Goal: Use online tool/utility: Utilize a website feature to perform a specific function

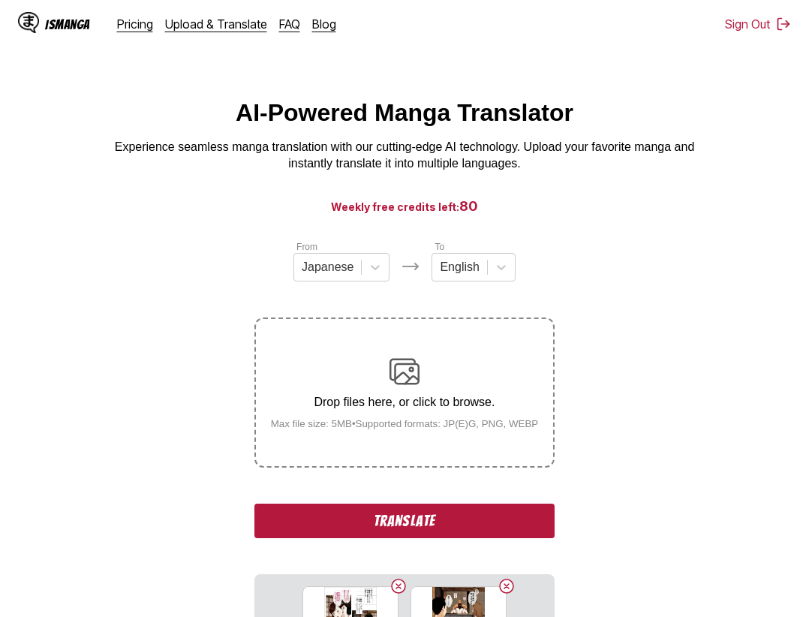
click at [446, 523] on button "Translate" at bounding box center [404, 521] width 300 height 35
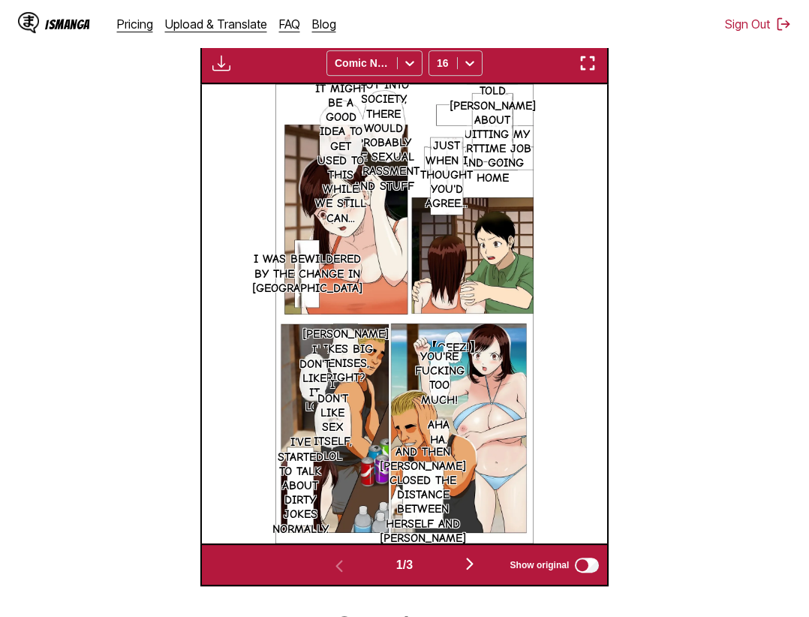
scroll to position [309, 0]
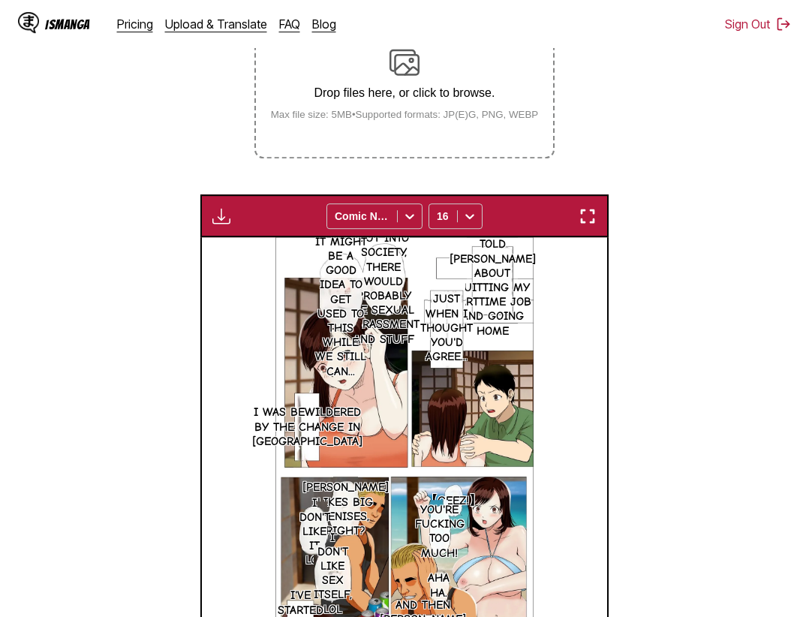
click at [600, 222] on button "button" at bounding box center [587, 216] width 27 height 20
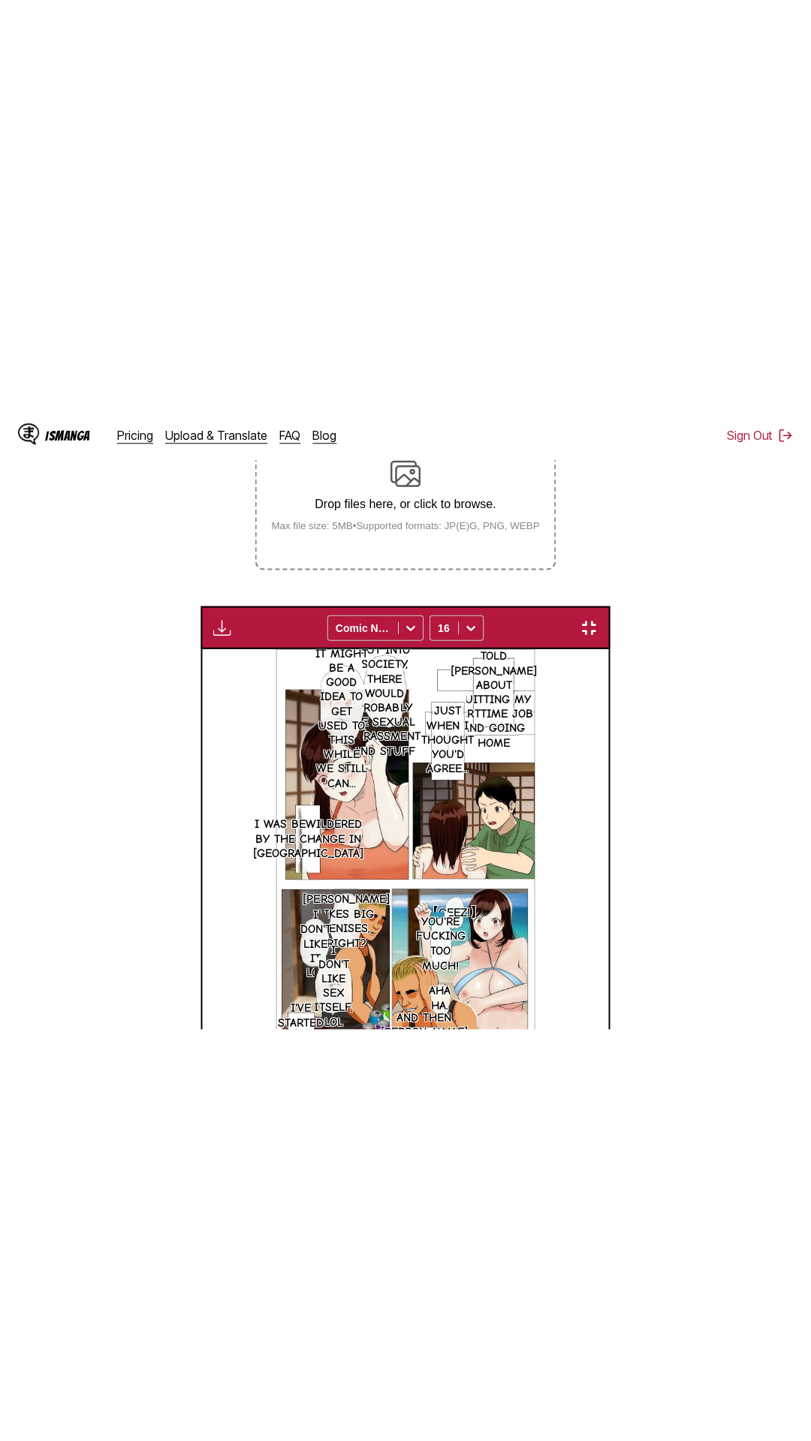
scroll to position [95, 0]
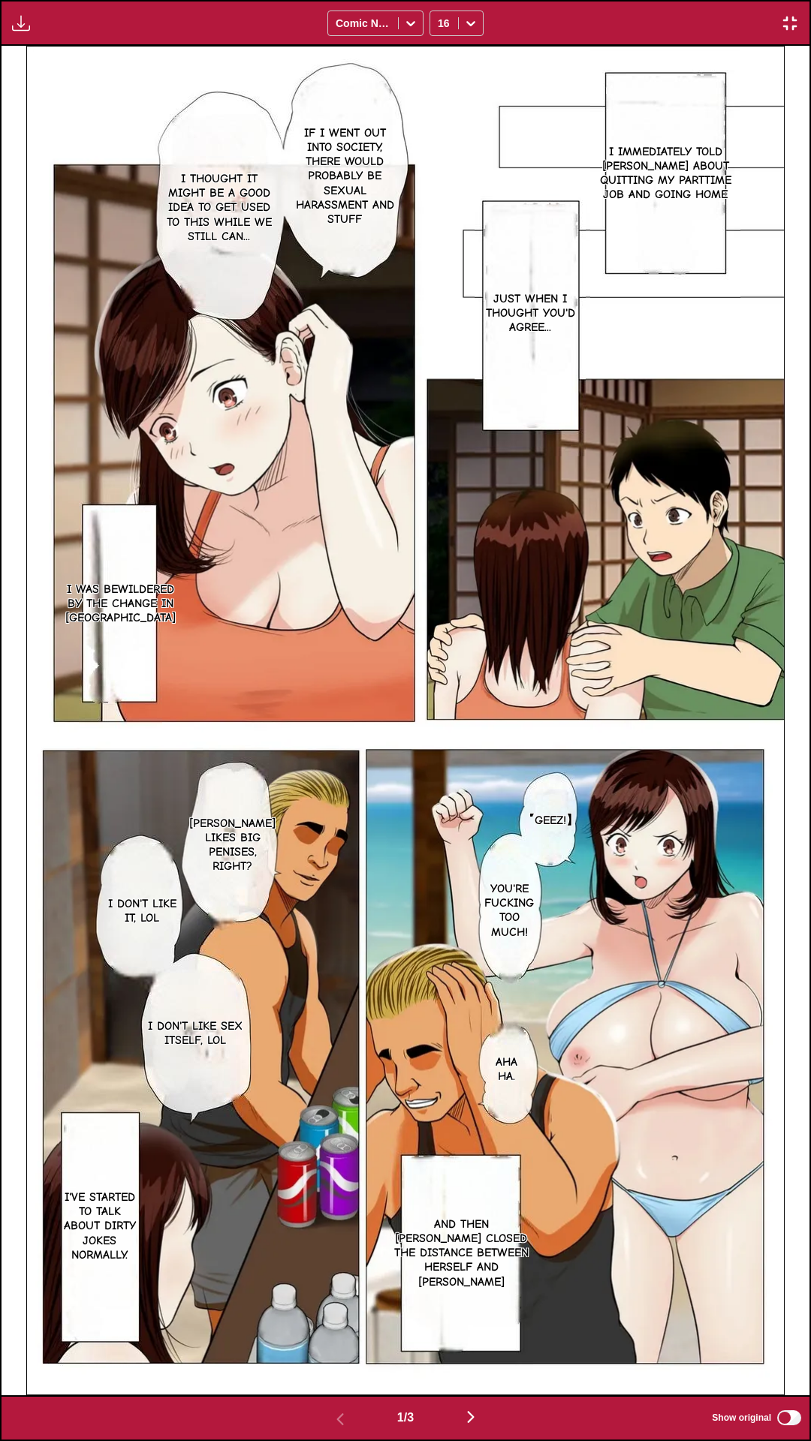
click at [552, 0] on div "Download Panel Download All Comic Neue 16" at bounding box center [405, 23] width 811 height 46
click at [606, 616] on div "1 / 3 Show original" at bounding box center [405, 1418] width 811 height 46
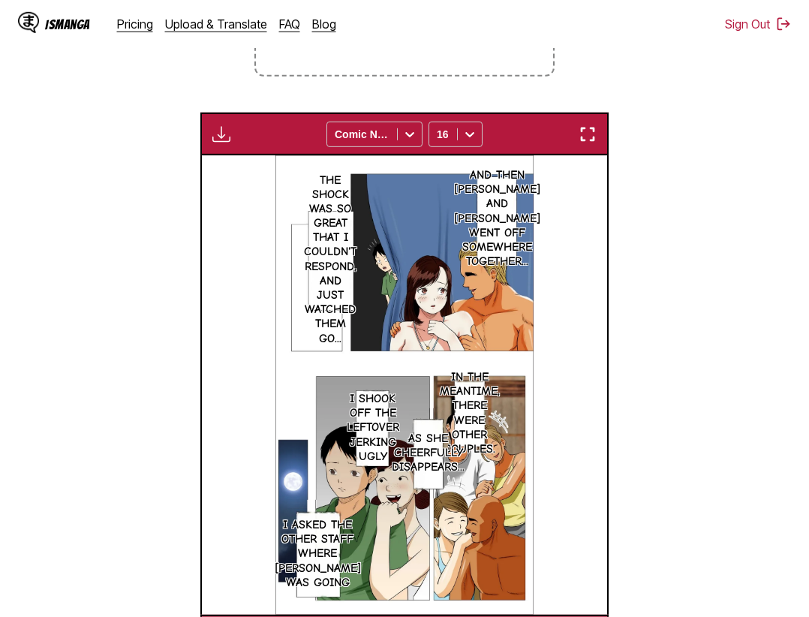
scroll to position [0, 811]
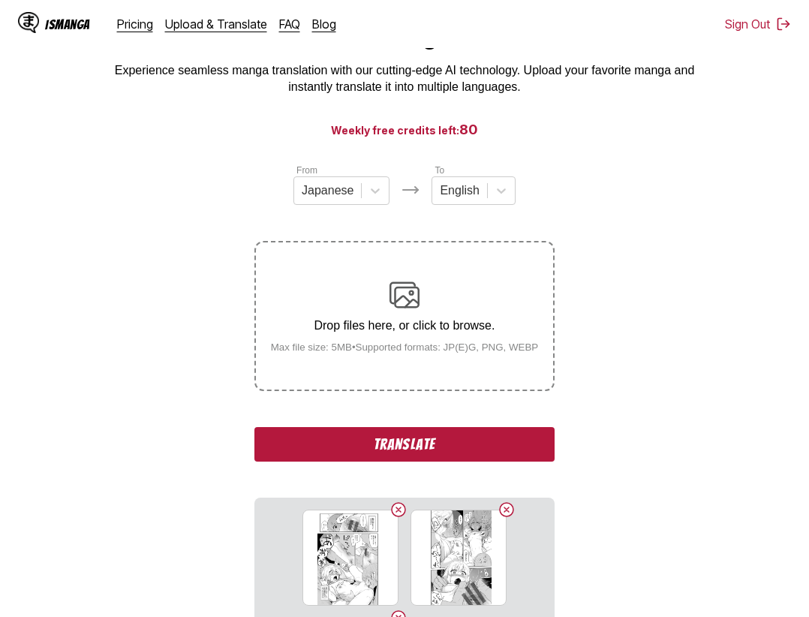
drag, startPoint x: 453, startPoint y: 451, endPoint x: 675, endPoint y: 408, distance: 225.7
click at [455, 450] on button "Translate" at bounding box center [404, 444] width 300 height 35
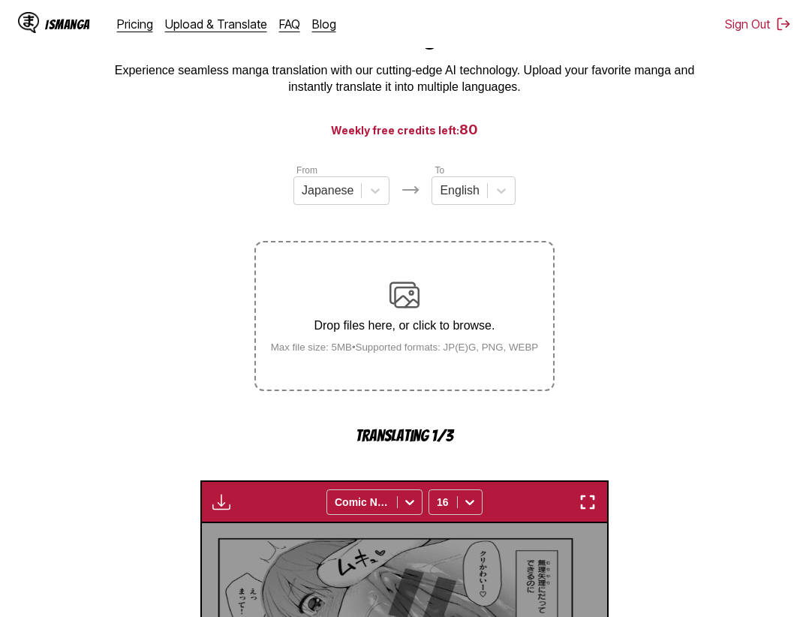
scroll to position [462, 0]
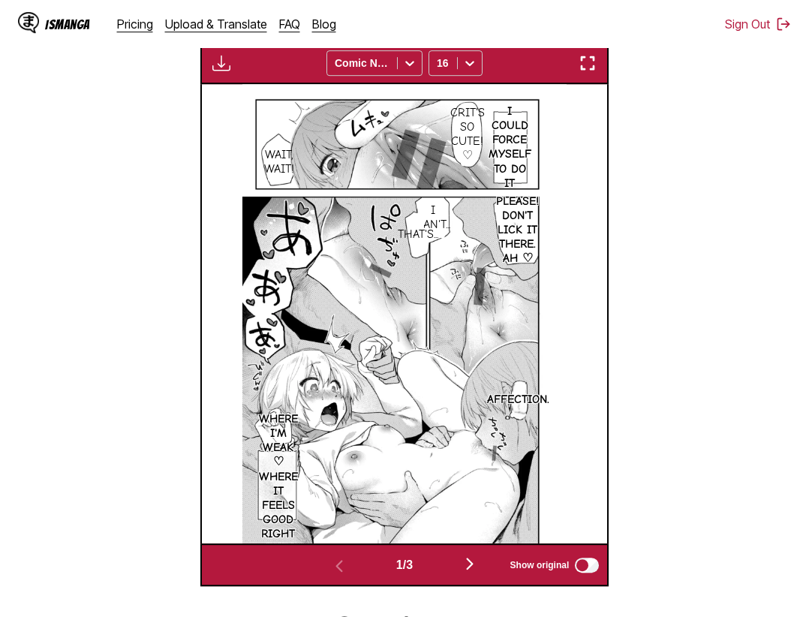
click at [584, 62] on img "button" at bounding box center [588, 63] width 18 height 18
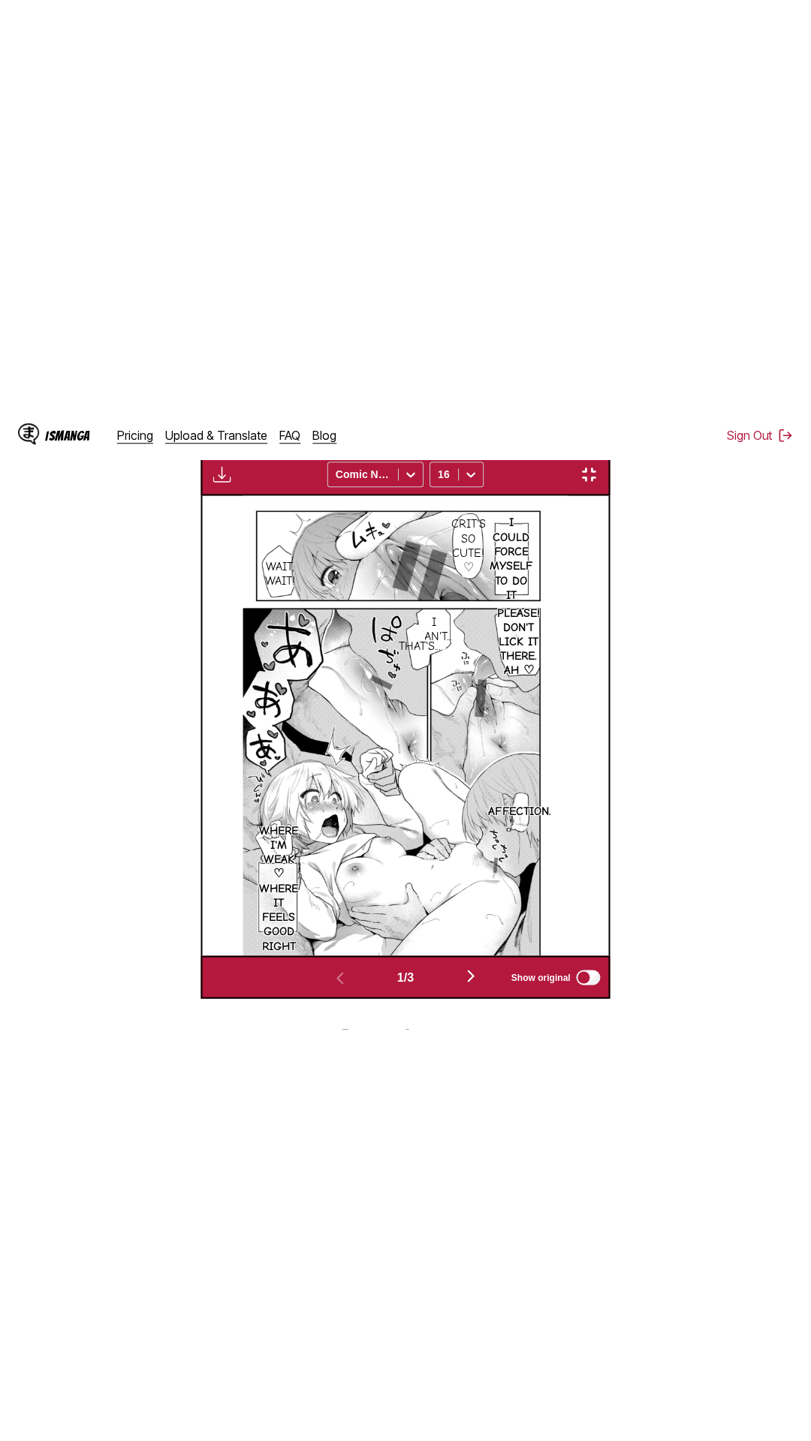
scroll to position [95, 0]
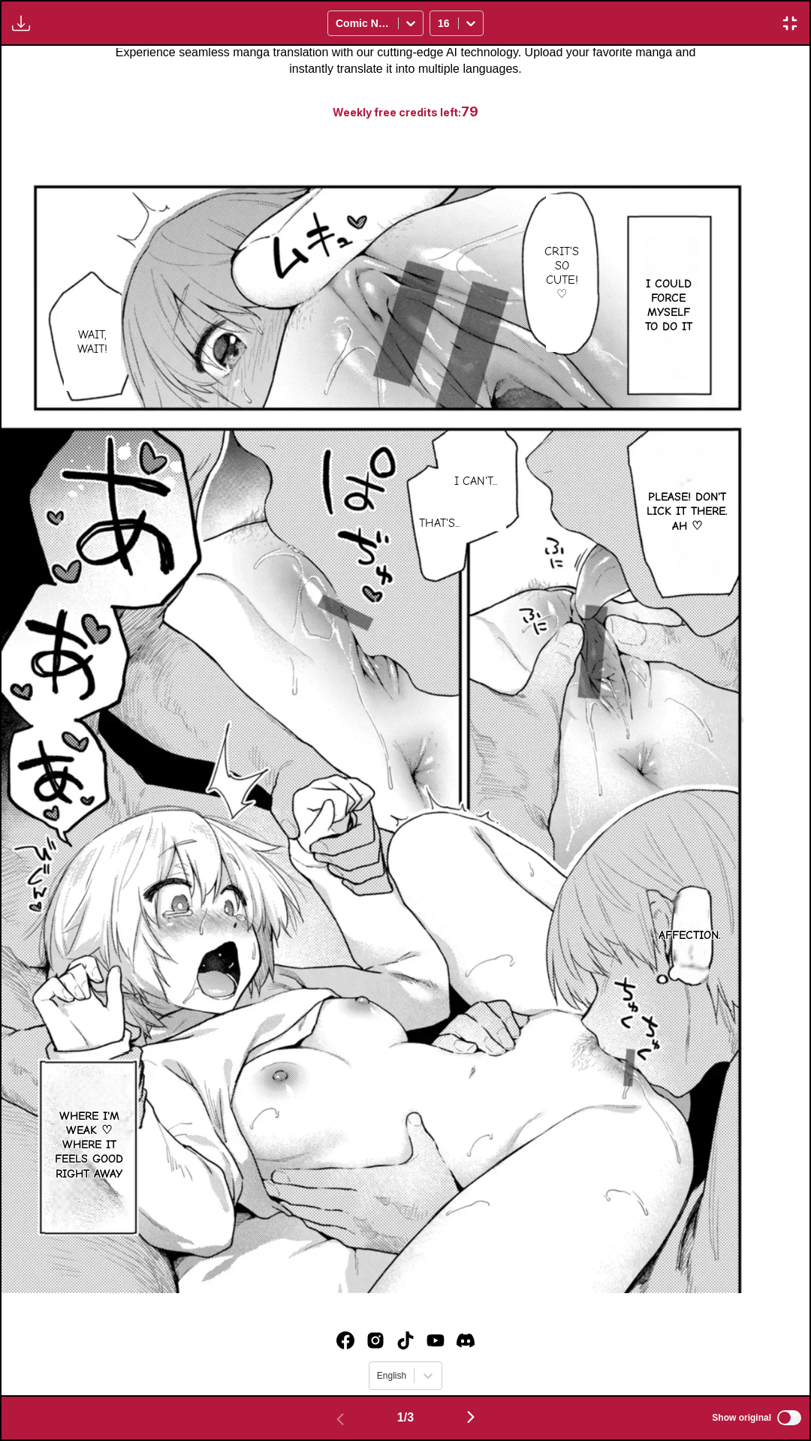
click at [700, 94] on div "I could force myself to do it Crit's so cute! ♡ Wait, wait! Please! Don't lick …" at bounding box center [406, 721] width 808 height 1350
click at [670, 0] on div "Download Panel Download All Comic Neue 16" at bounding box center [405, 23] width 811 height 46
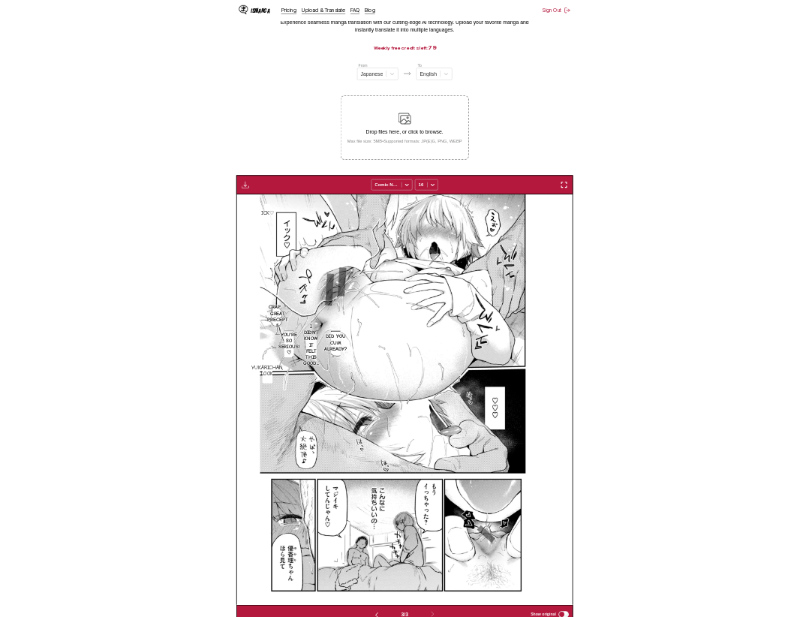
scroll to position [0, 811]
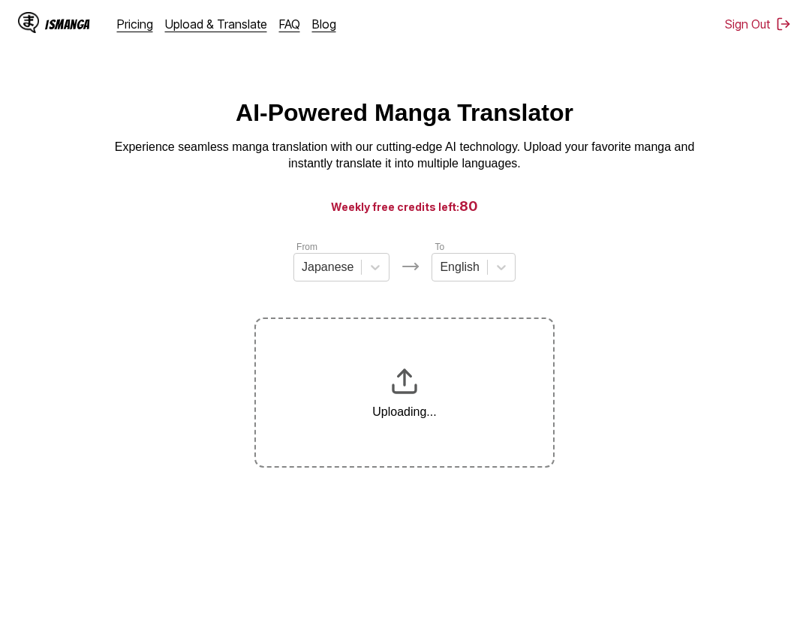
scroll to position [177, 0]
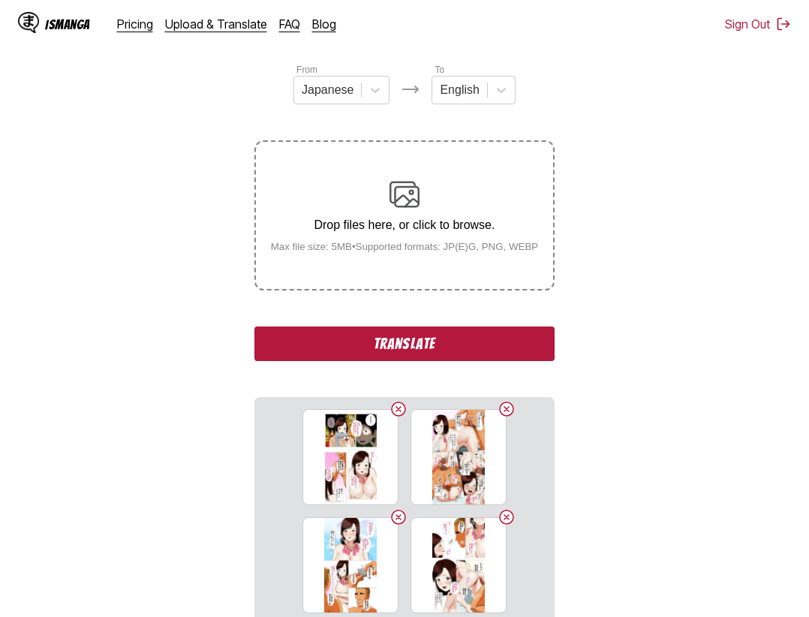
click at [444, 342] on button "Translate" at bounding box center [404, 343] width 300 height 35
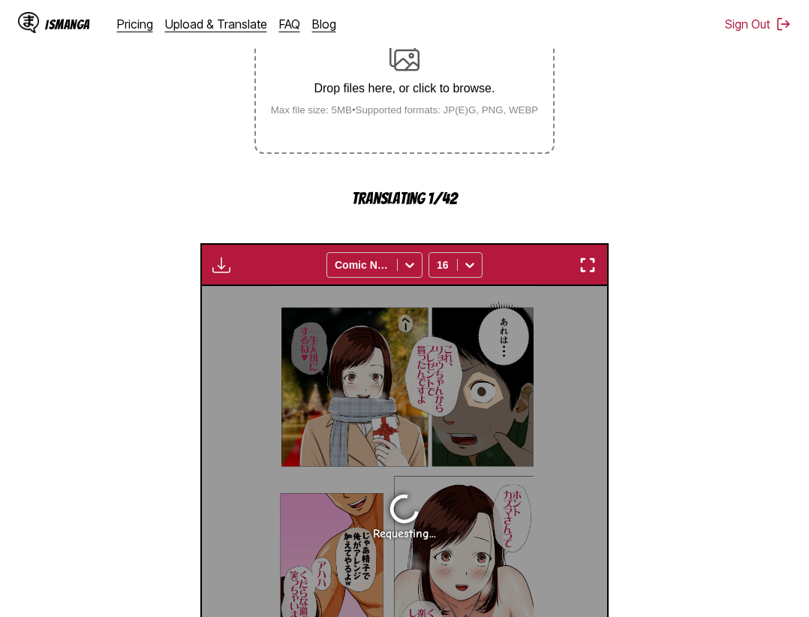
scroll to position [237, 0]
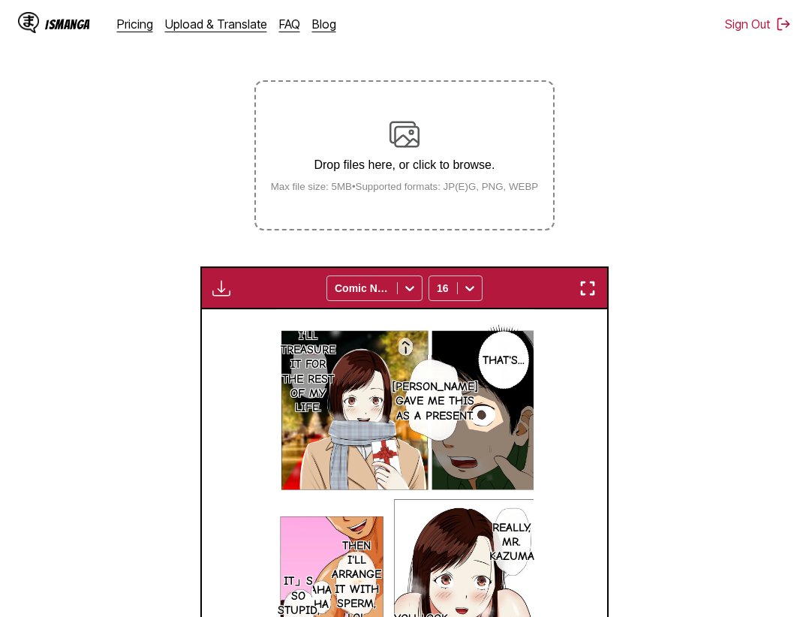
click at [577, 284] on div "Download Panel Download All Comic Neue 16" at bounding box center [404, 287] width 409 height 43
click at [599, 284] on button "button" at bounding box center [587, 288] width 27 height 20
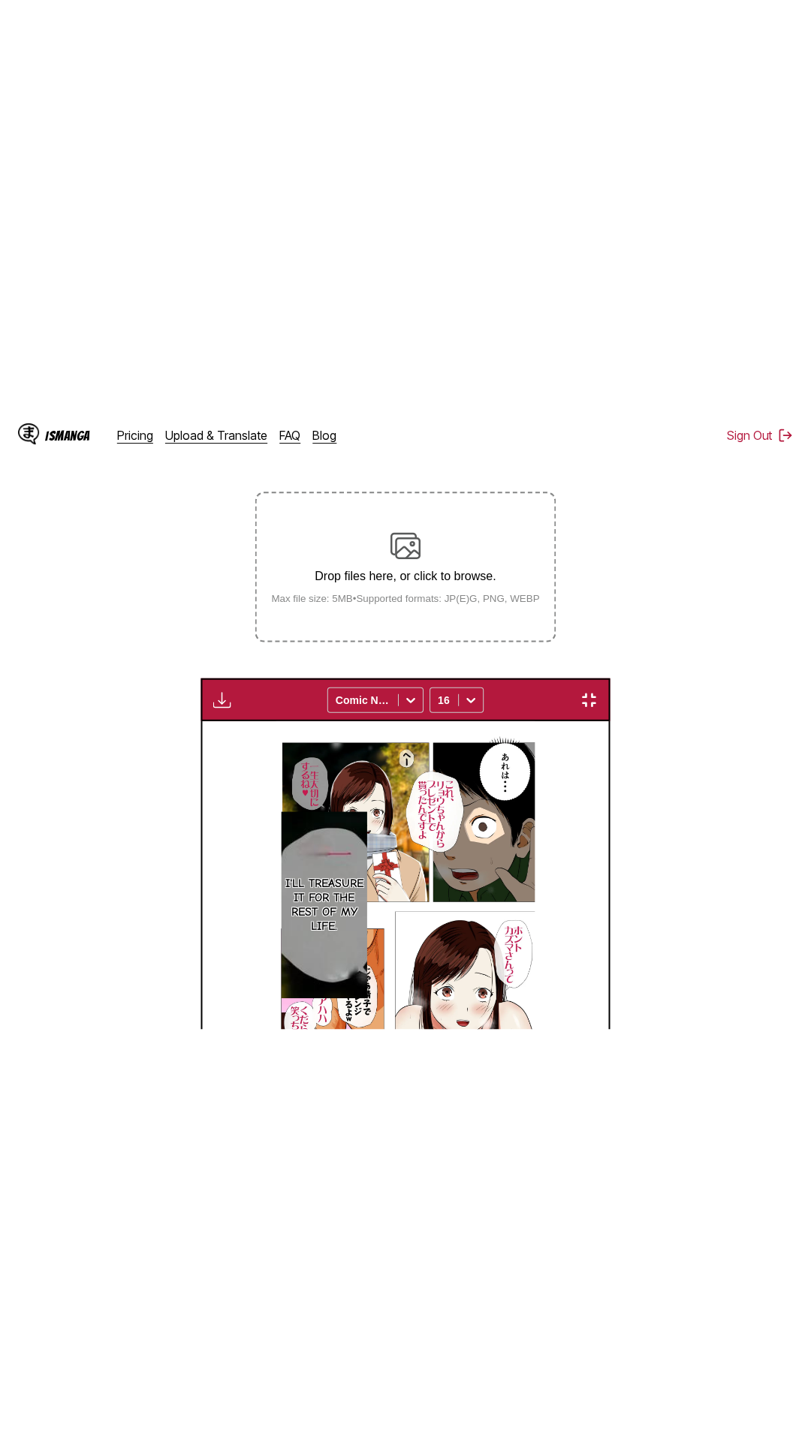
scroll to position [95, 0]
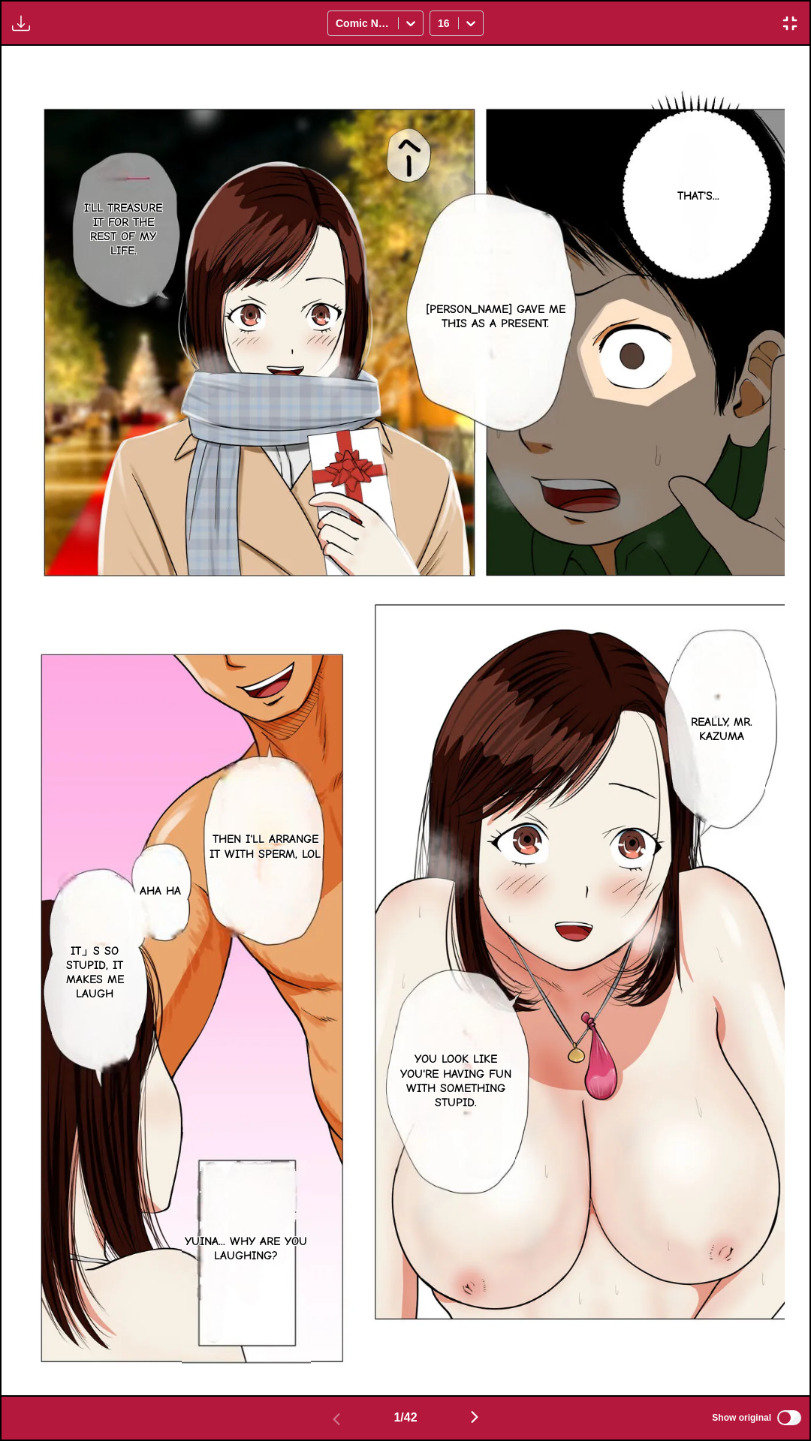
click at [636, 0] on div "Download Panel Download All Comic Neue 16" at bounding box center [405, 23] width 811 height 46
click at [606, 616] on div "1 / 42 Show original" at bounding box center [405, 1418] width 811 height 46
click at [538, 616] on div "1 / 42 Show original" at bounding box center [405, 1418] width 811 height 46
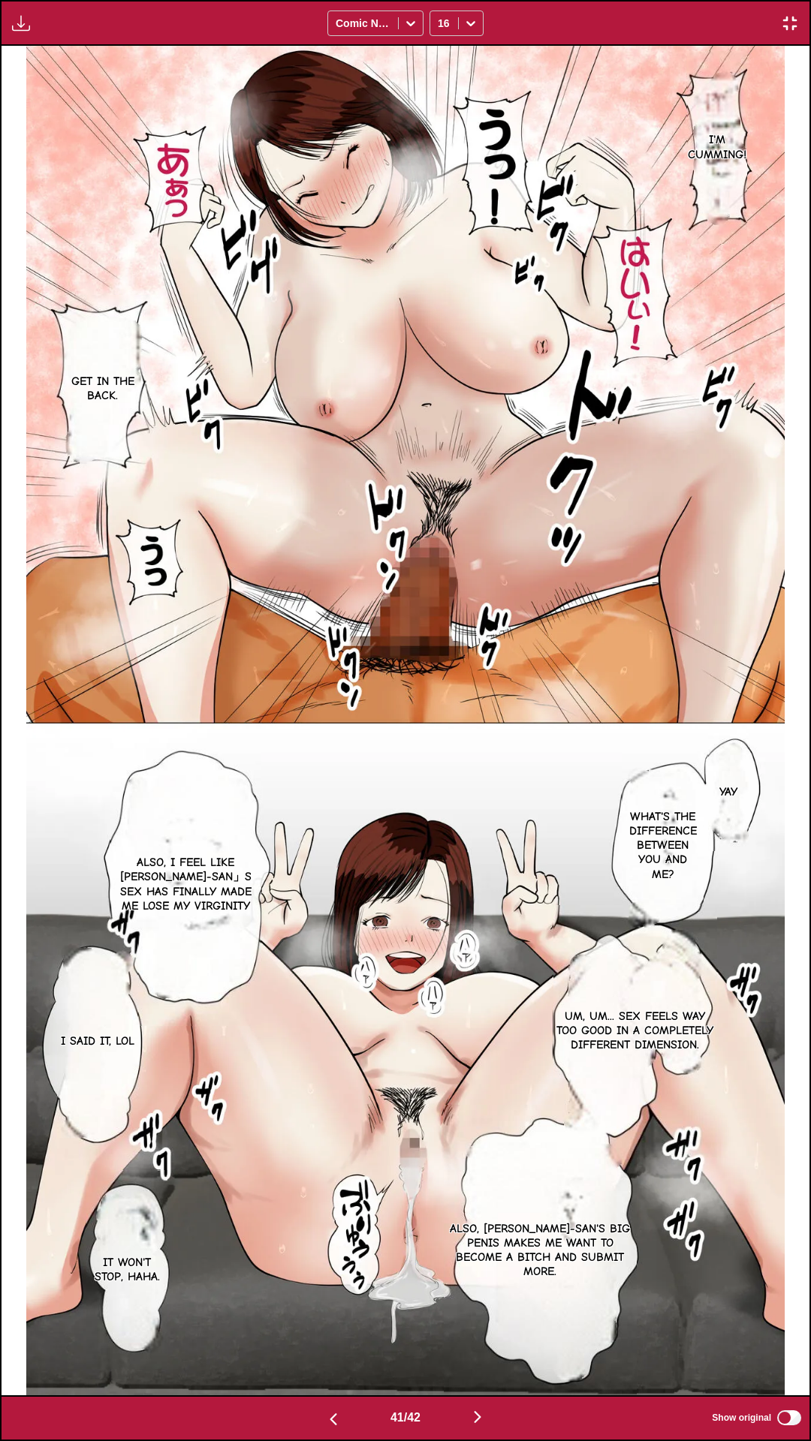
scroll to position [0, 0]
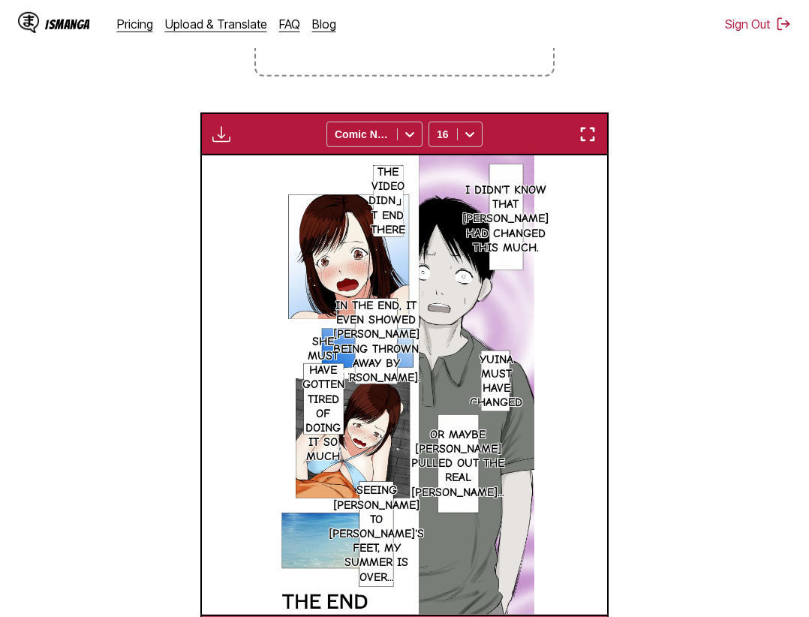
click at [691, 283] on section "From Japanese To English Drop files here, or click to browse. Max file size: 5M…" at bounding box center [404, 252] width 785 height 809
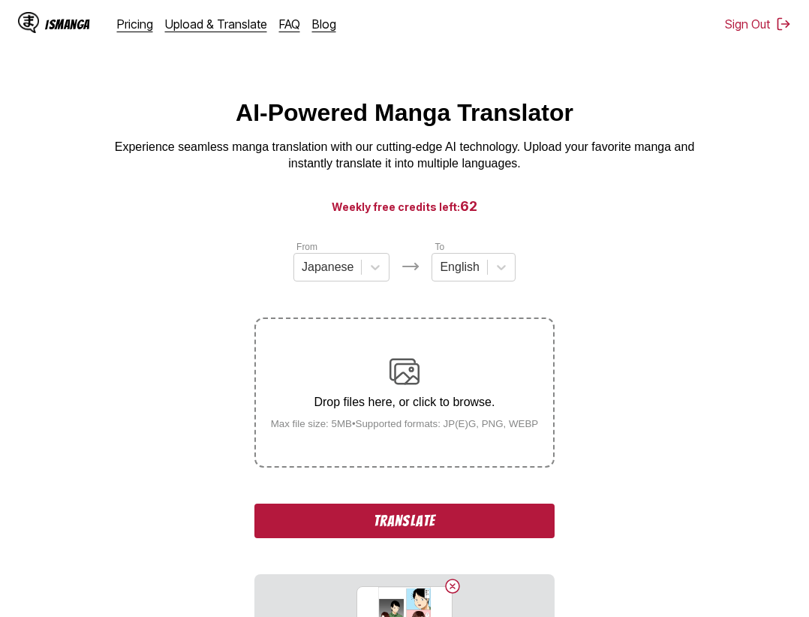
click at [455, 518] on button "Translate" at bounding box center [404, 521] width 300 height 35
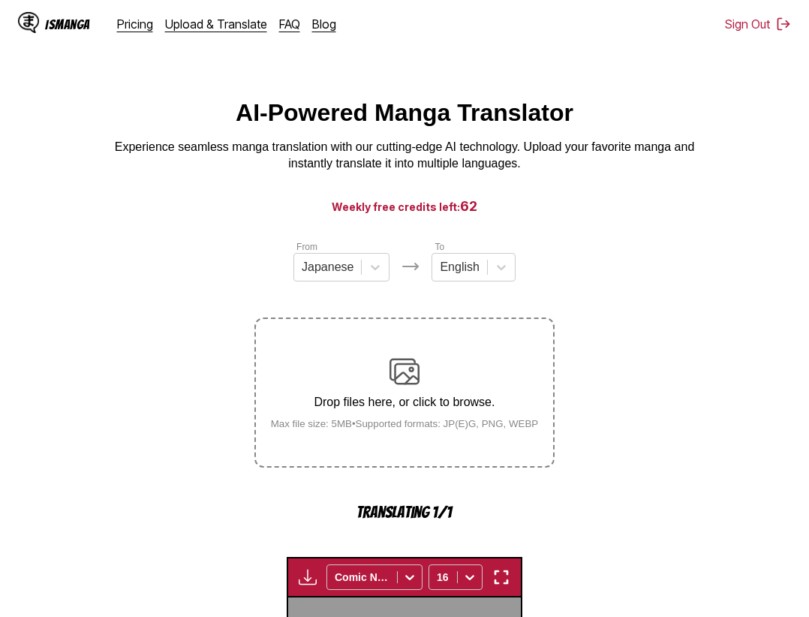
scroll to position [462, 0]
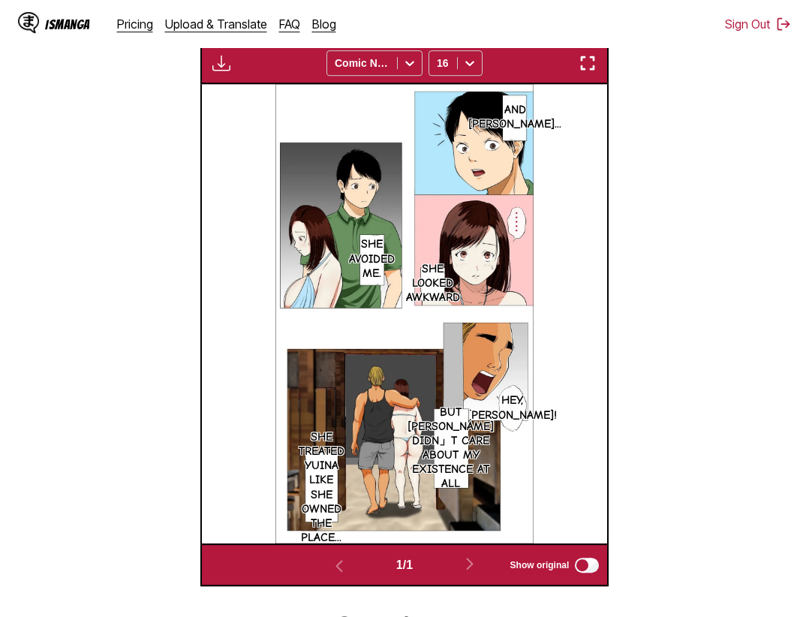
click at [588, 71] on img "button" at bounding box center [588, 63] width 18 height 18
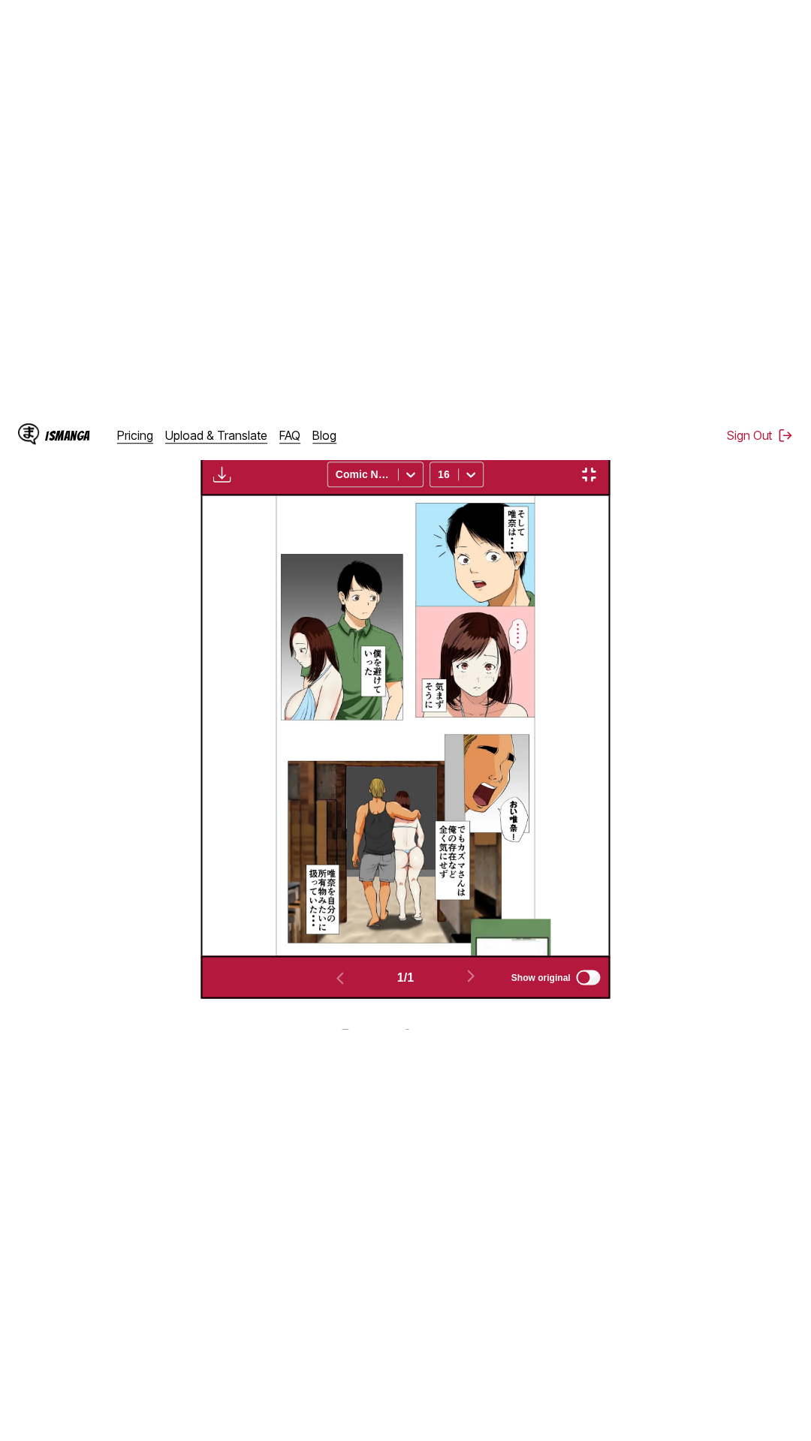
scroll to position [95, 0]
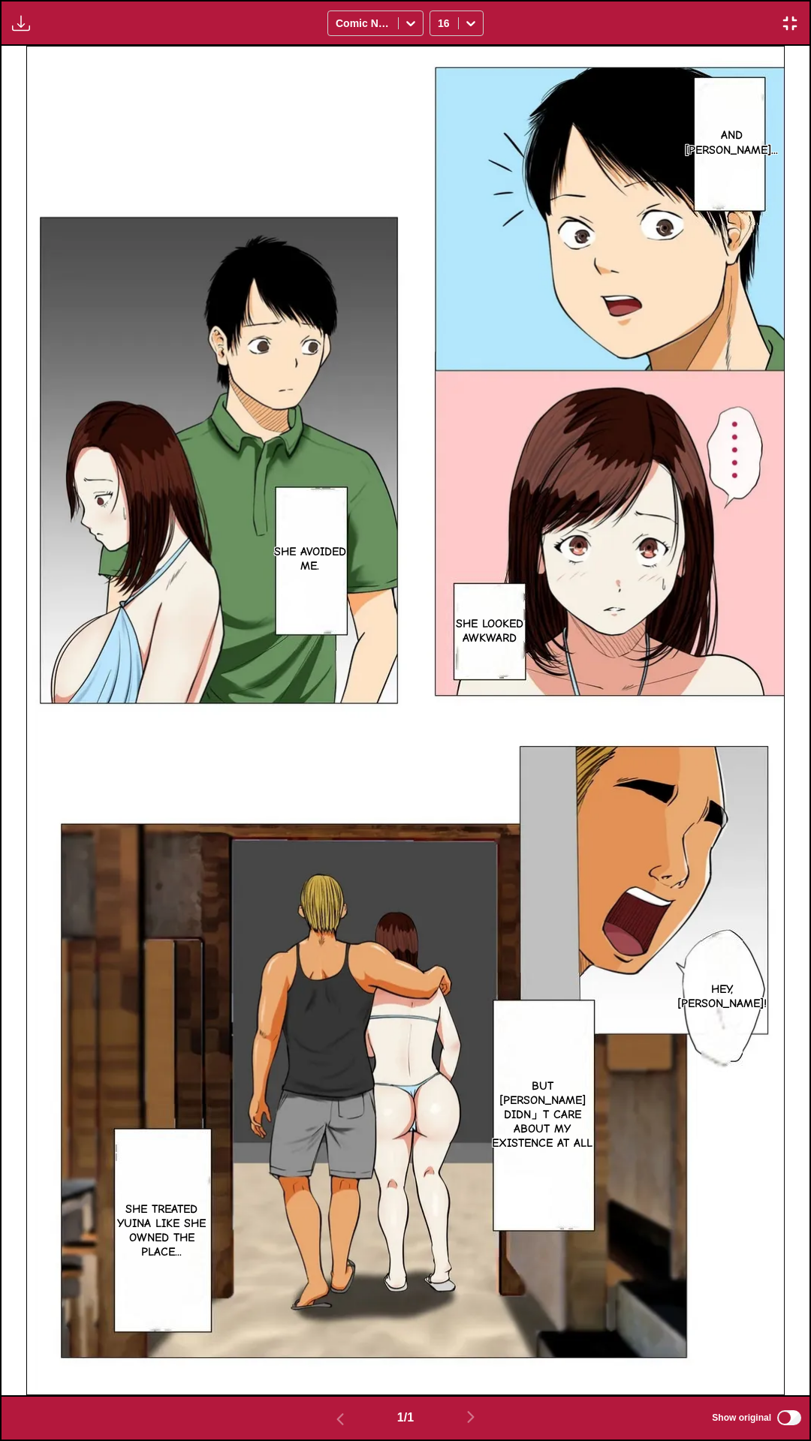
click at [654, 0] on div "Download Panel Download All Comic Neue 16" at bounding box center [405, 23] width 811 height 46
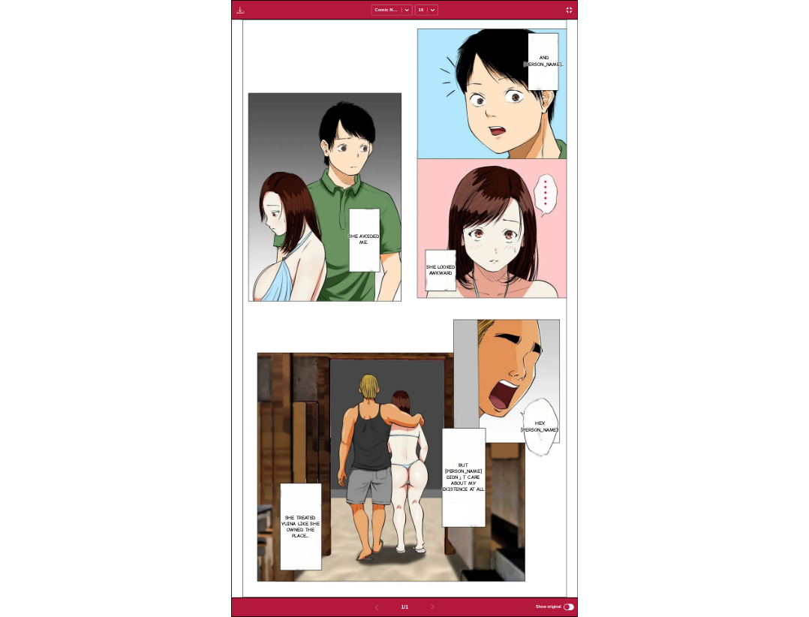
scroll to position [391, 0]
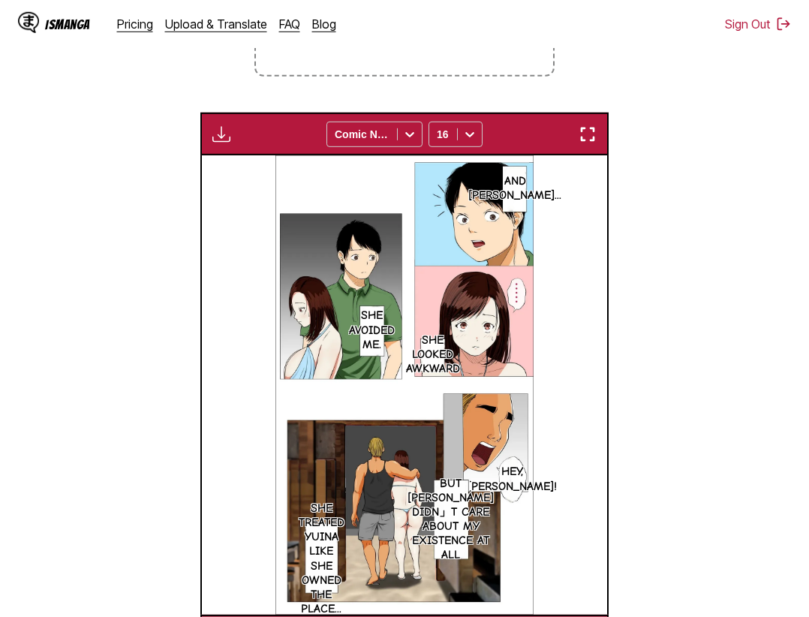
drag, startPoint x: 689, startPoint y: 342, endPoint x: 700, endPoint y: 316, distance: 27.9
click at [692, 337] on section "From Japanese To English Drop files here, or click to browse. Max file size: 5M…" at bounding box center [404, 252] width 785 height 809
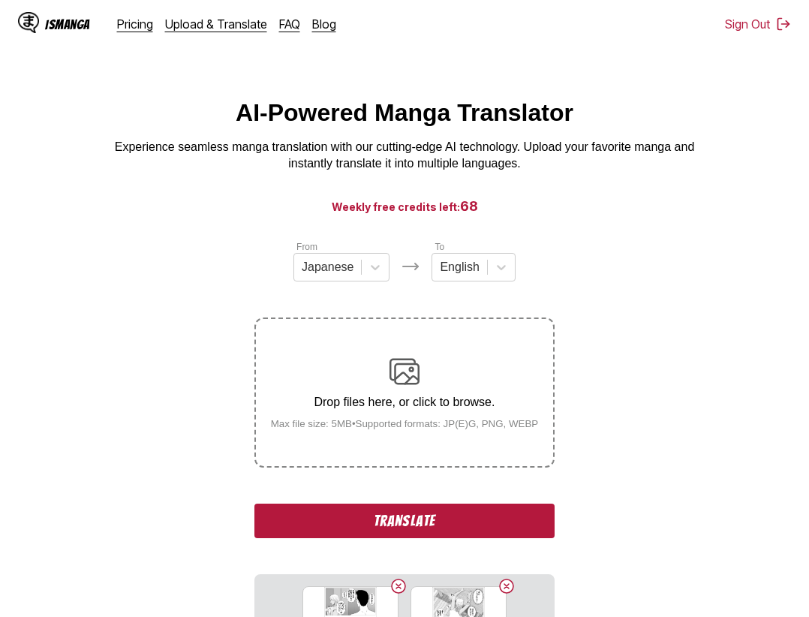
click at [461, 531] on button "Translate" at bounding box center [404, 521] width 300 height 35
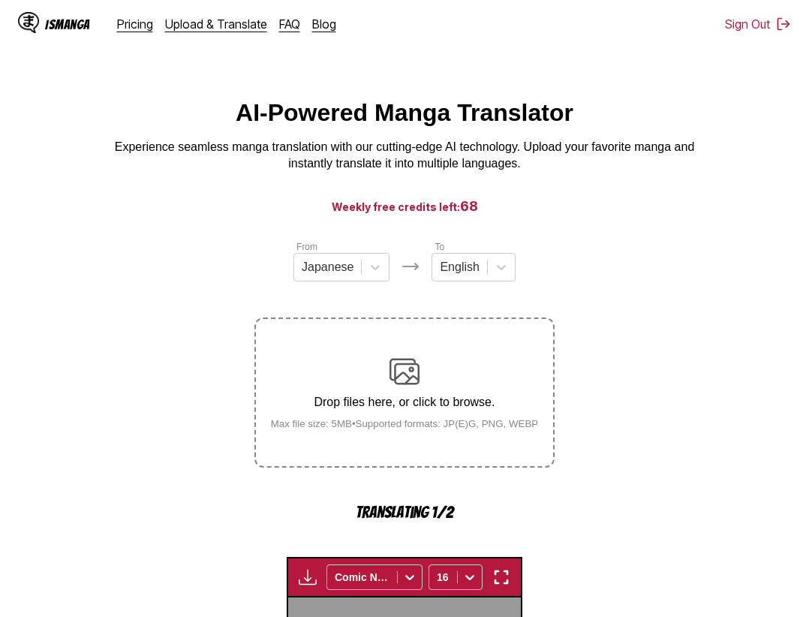
scroll to position [462, 0]
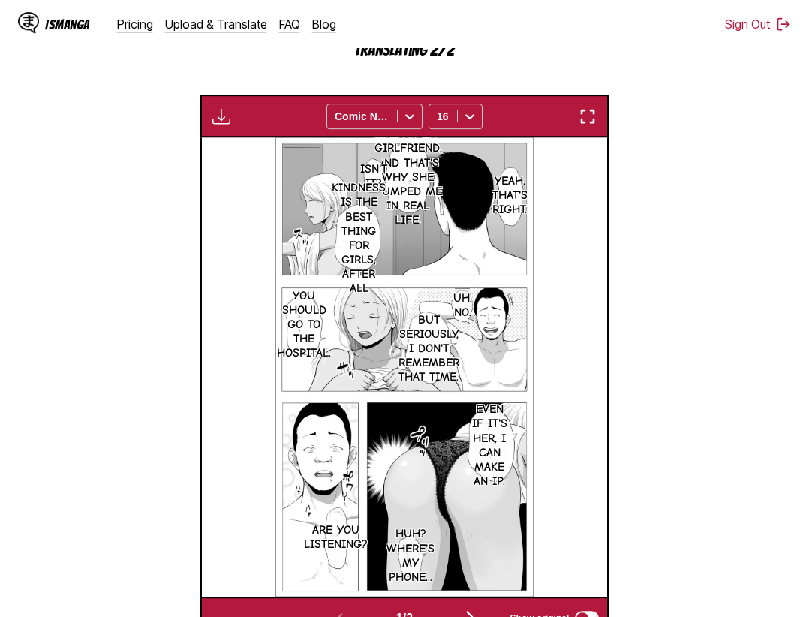
click at [601, 124] on button "button" at bounding box center [587, 117] width 27 height 20
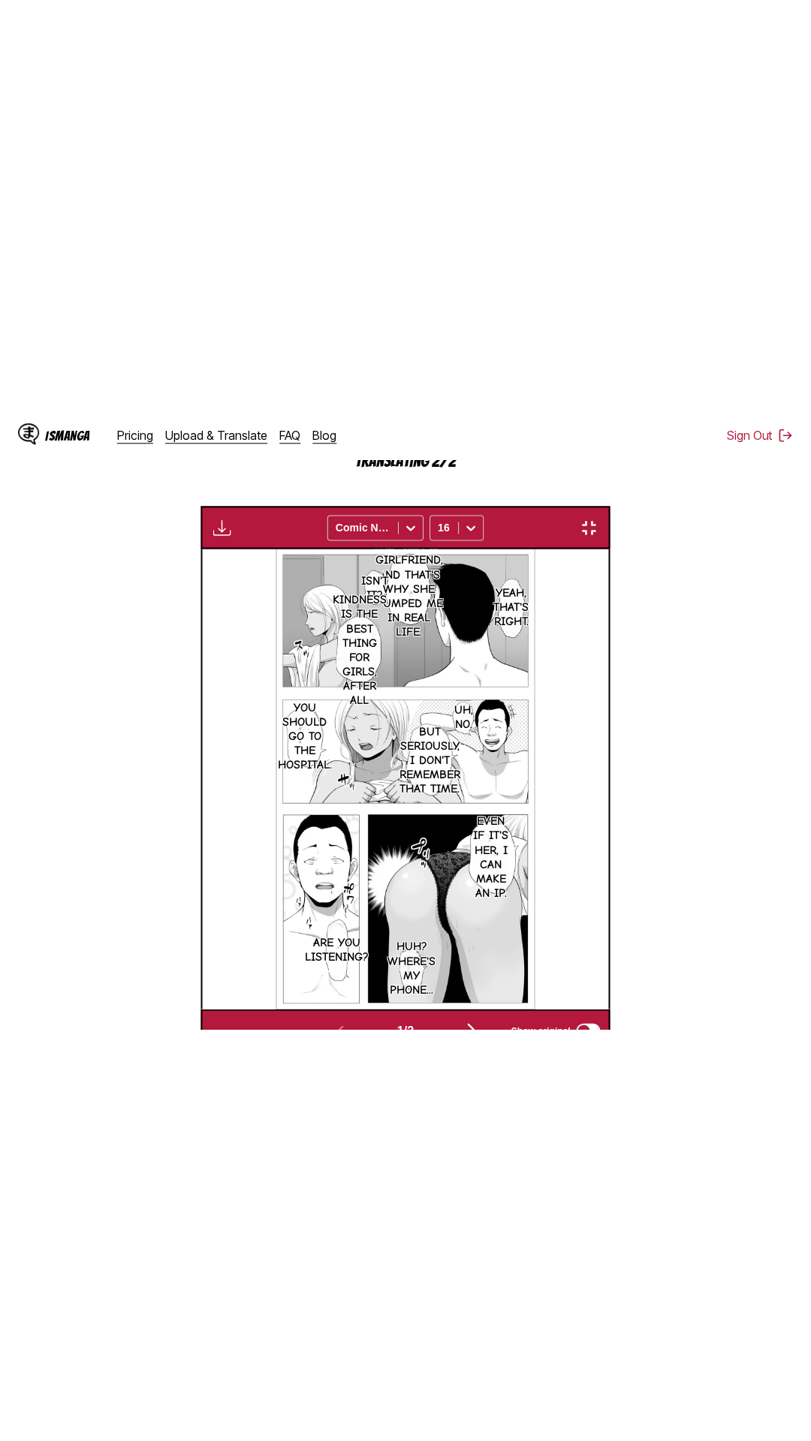
scroll to position [95, 0]
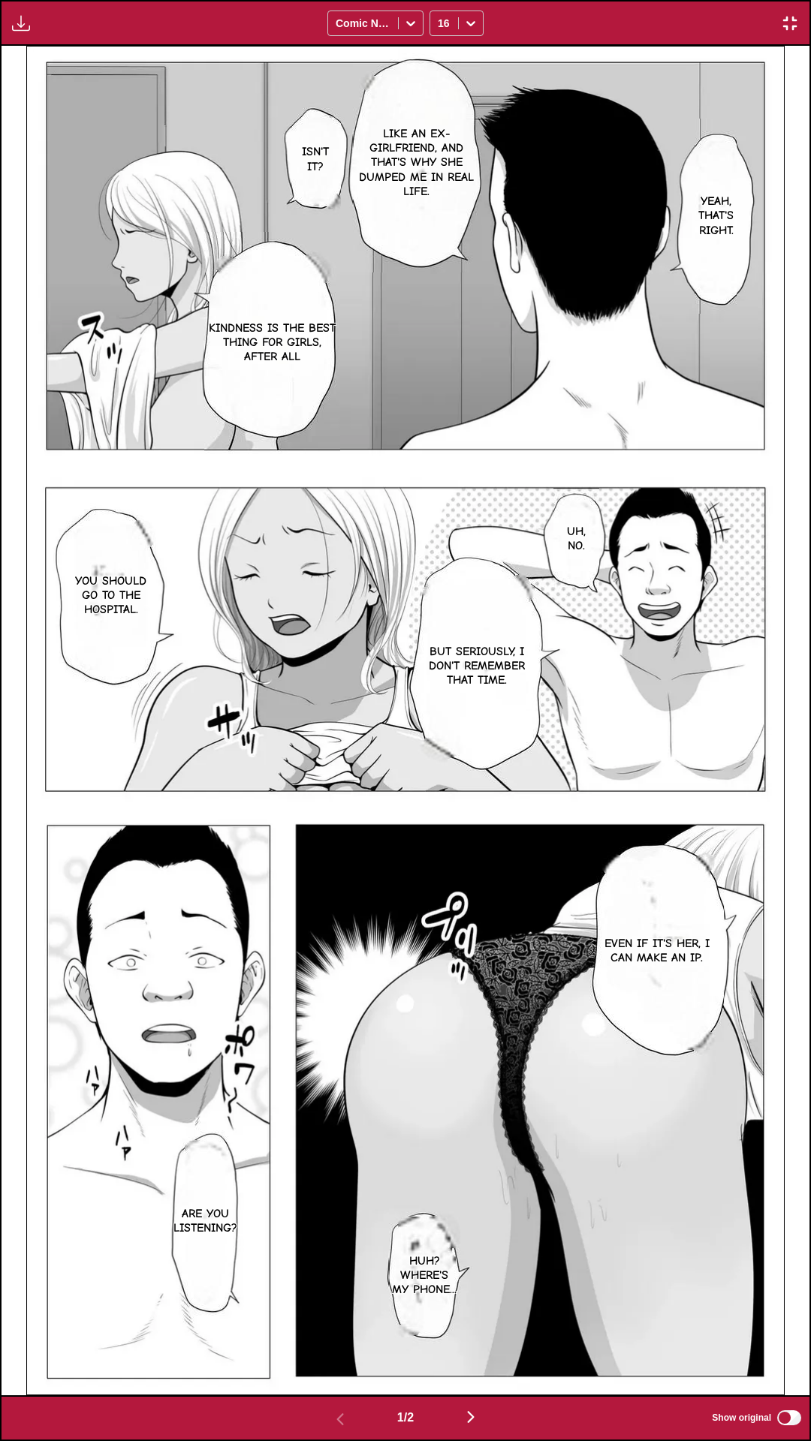
click at [570, 0] on div "Waiting for translations to be done... Comic Neue 16" at bounding box center [405, 23] width 811 height 46
click at [530, 616] on div "1 / 2 Show original" at bounding box center [405, 1418] width 811 height 46
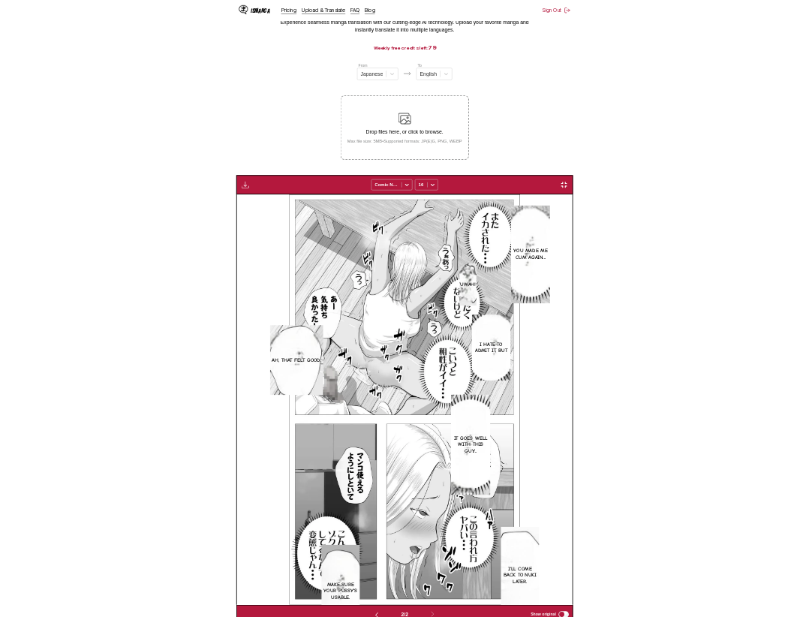
scroll to position [0, 405]
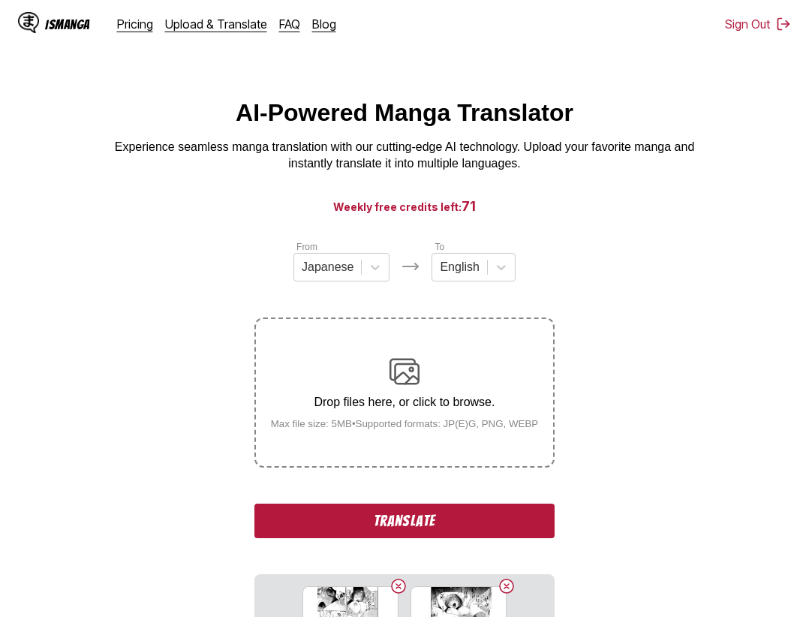
click at [430, 522] on button "Translate" at bounding box center [404, 521] width 300 height 35
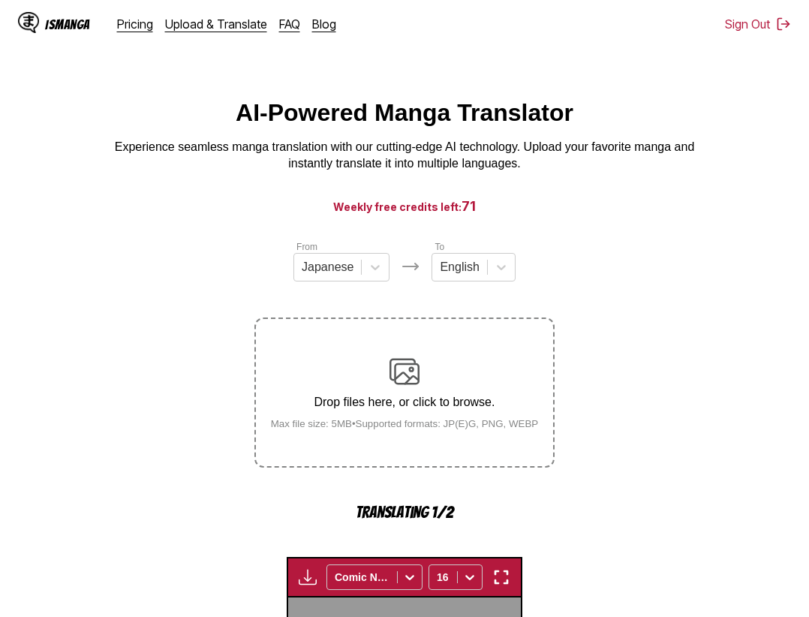
scroll to position [462, 0]
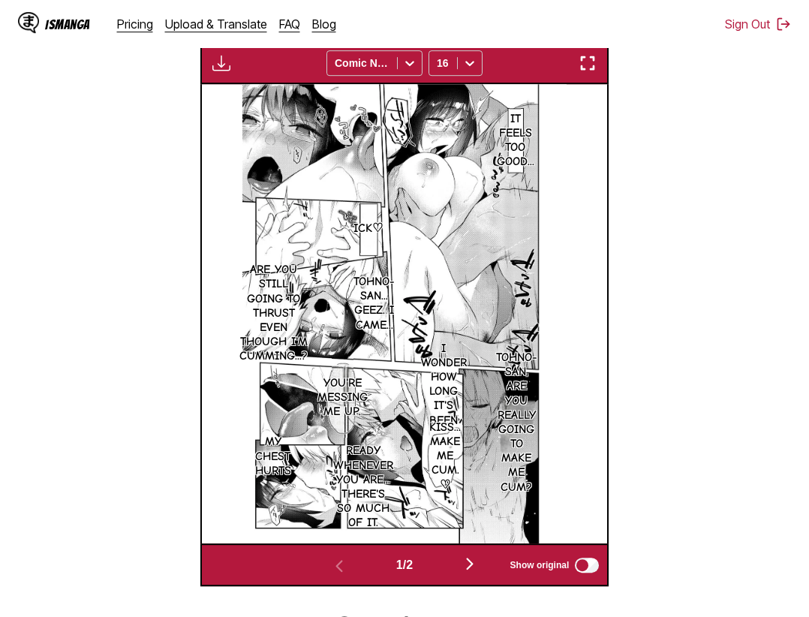
click at [585, 72] on img "button" at bounding box center [588, 63] width 18 height 18
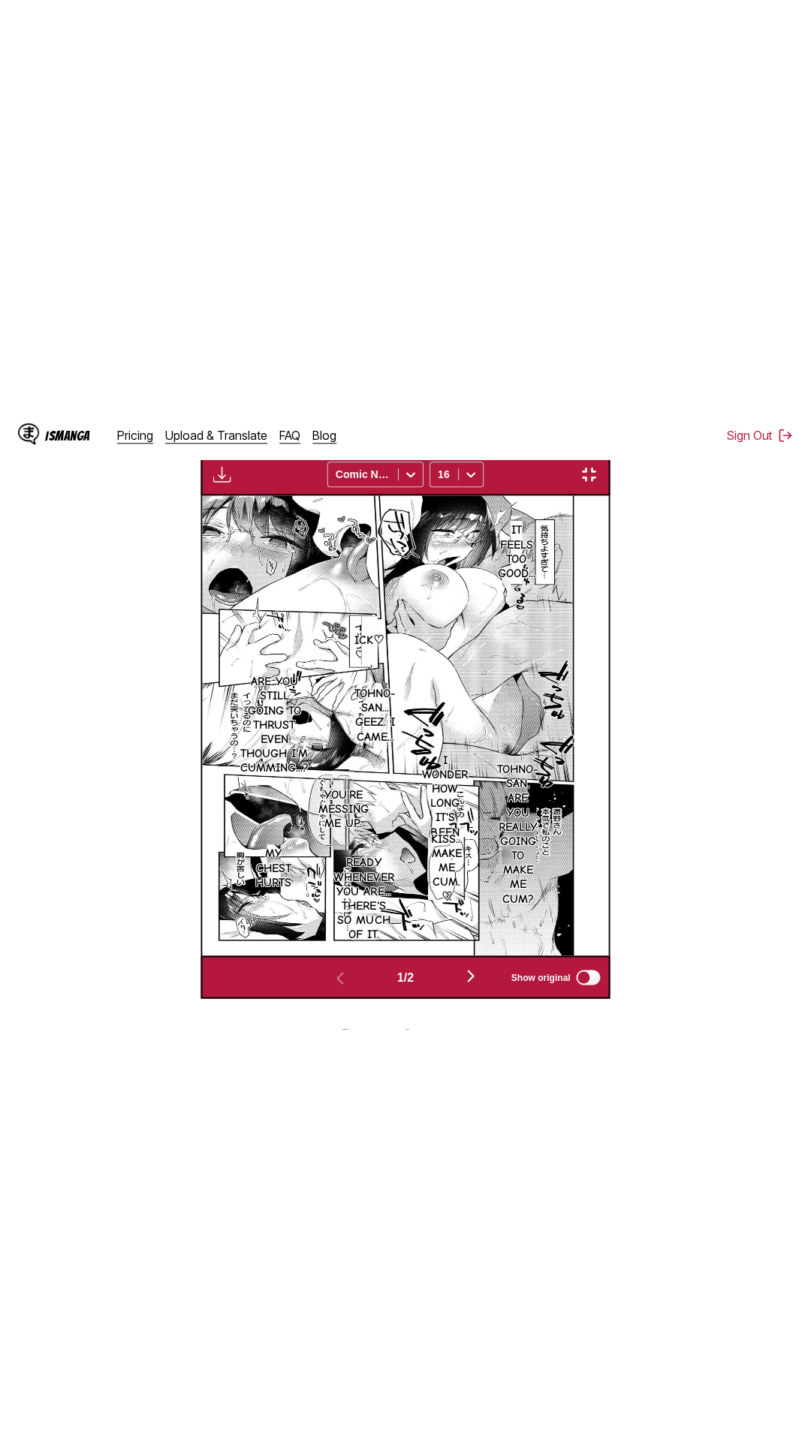
scroll to position [95, 0]
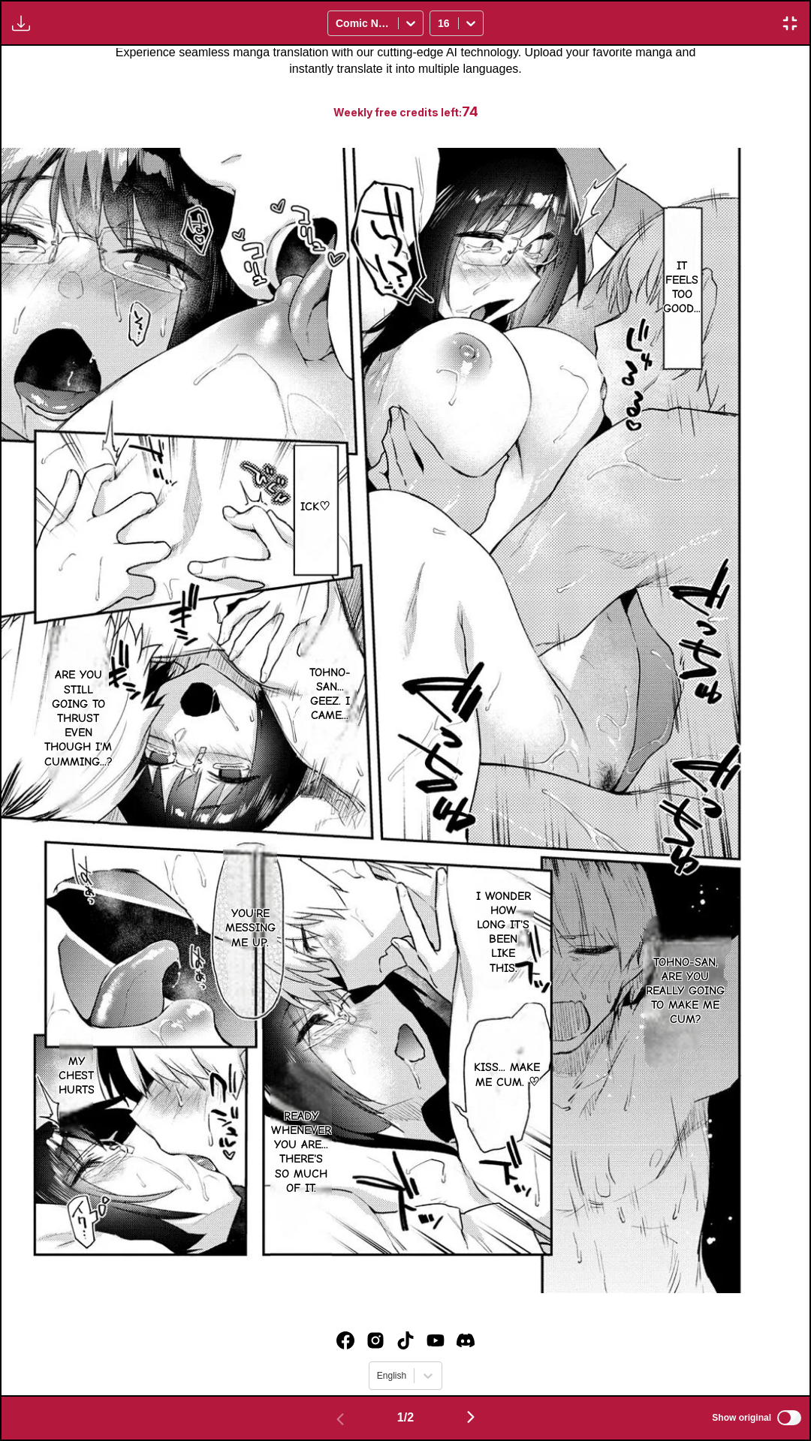
click at [451, 0] on div "Download Panel Download All Comic Neue 16" at bounding box center [405, 23] width 811 height 46
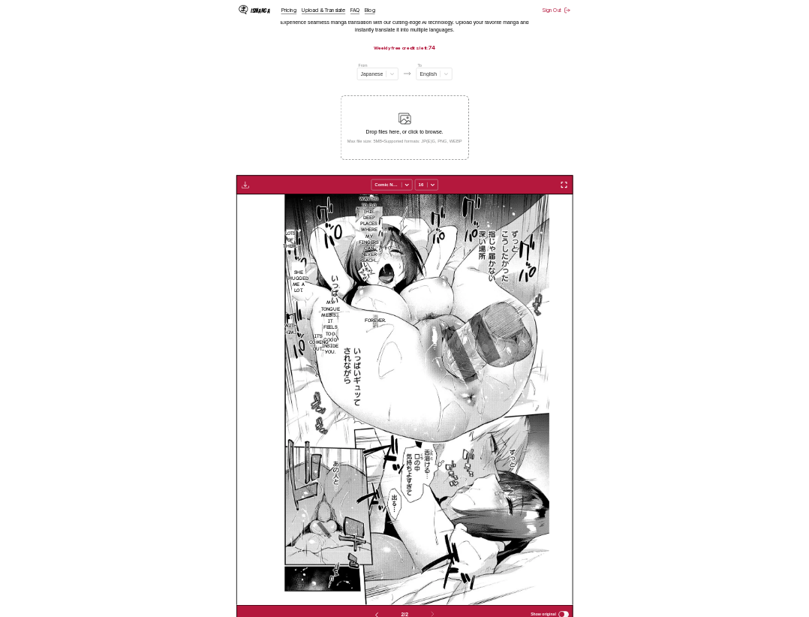
scroll to position [0, 405]
